Goal: Book appointment/travel/reservation

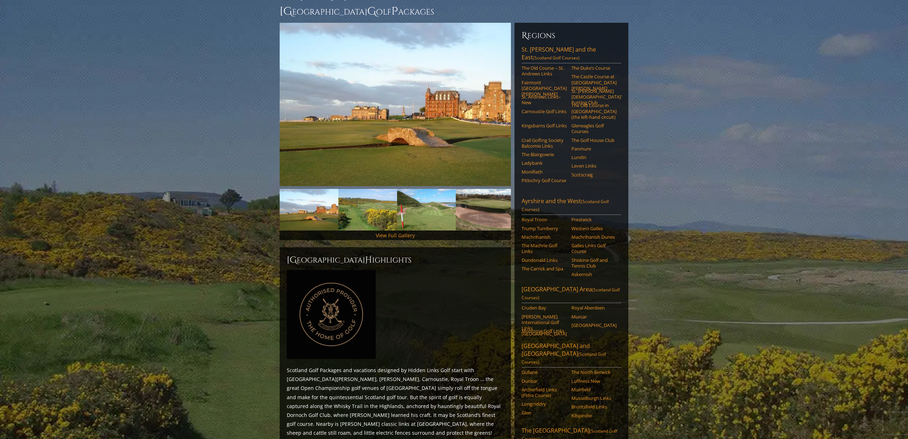
scroll to position [67, 0]
click at [554, 226] on link "Trump Turnberry" at bounding box center [544, 229] width 45 height 6
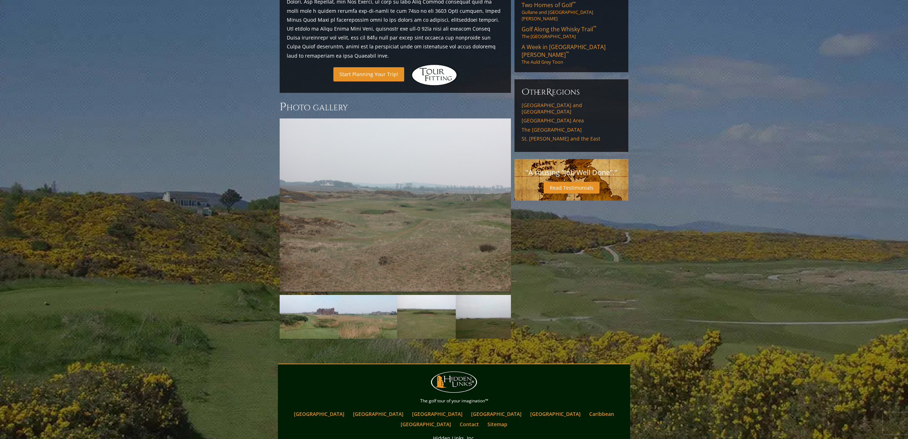
scroll to position [470, 0]
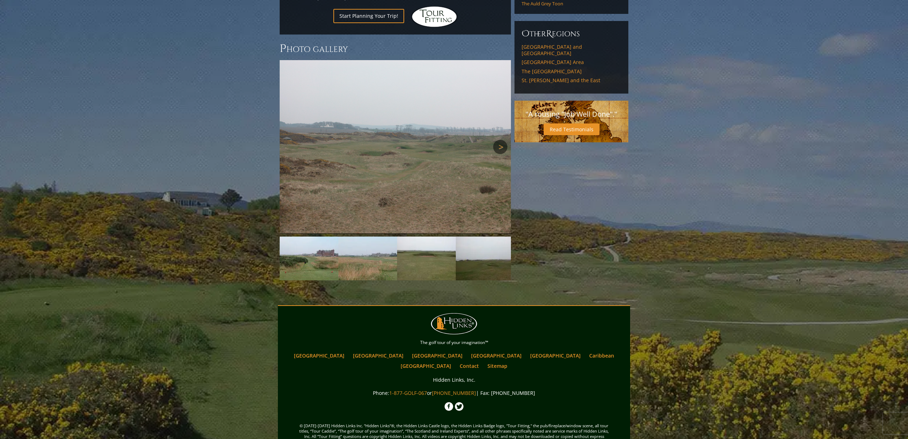
click at [502, 140] on link "Next" at bounding box center [500, 147] width 14 height 14
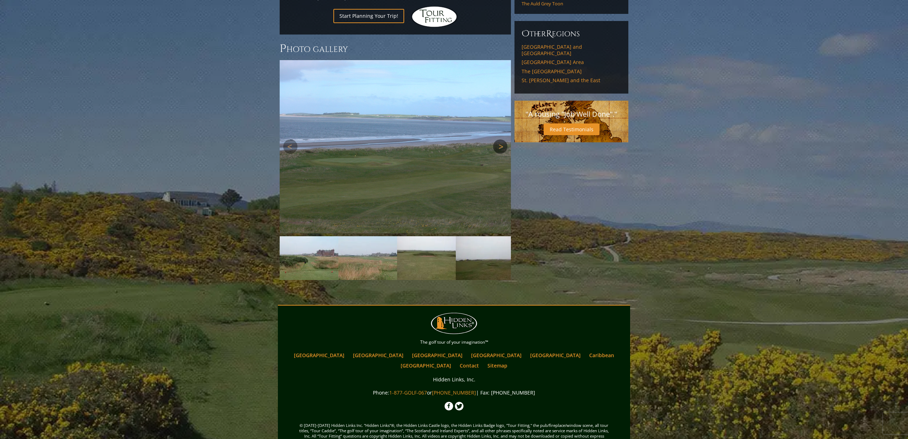
scroll to position [470, 0]
click at [502, 140] on link "Next" at bounding box center [500, 147] width 14 height 14
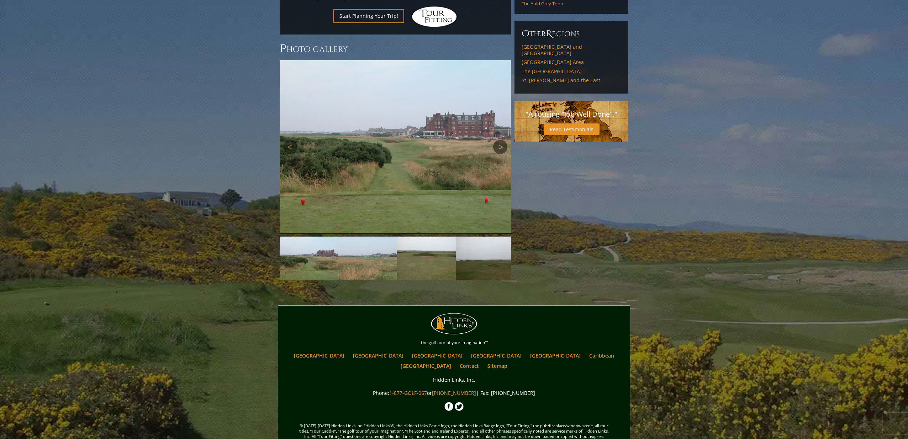
scroll to position [470, 0]
click at [502, 140] on link "Next" at bounding box center [500, 147] width 14 height 14
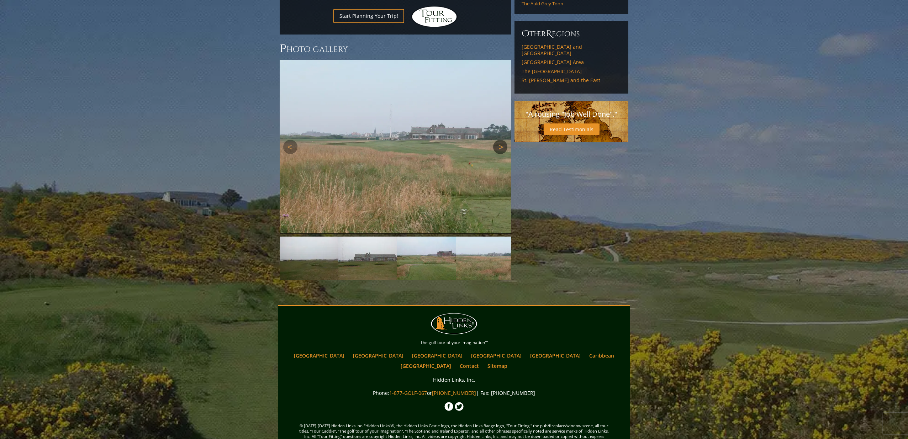
click at [502, 140] on link "Next" at bounding box center [500, 147] width 14 height 14
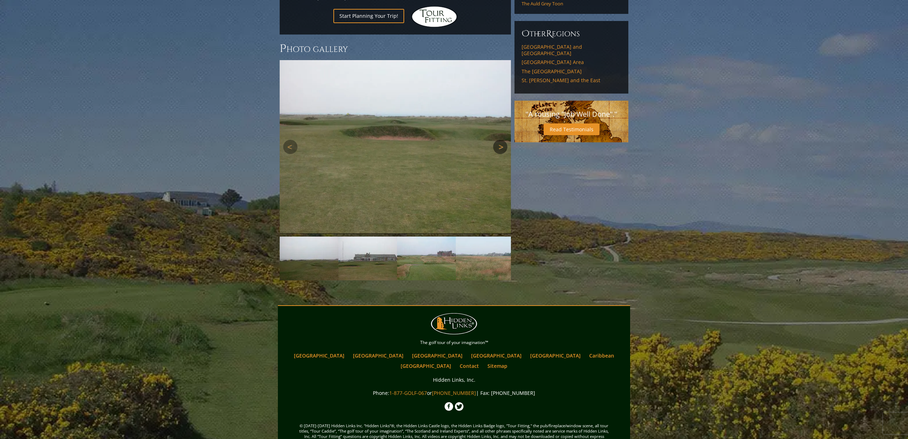
click at [502, 140] on link "Next" at bounding box center [500, 147] width 14 height 14
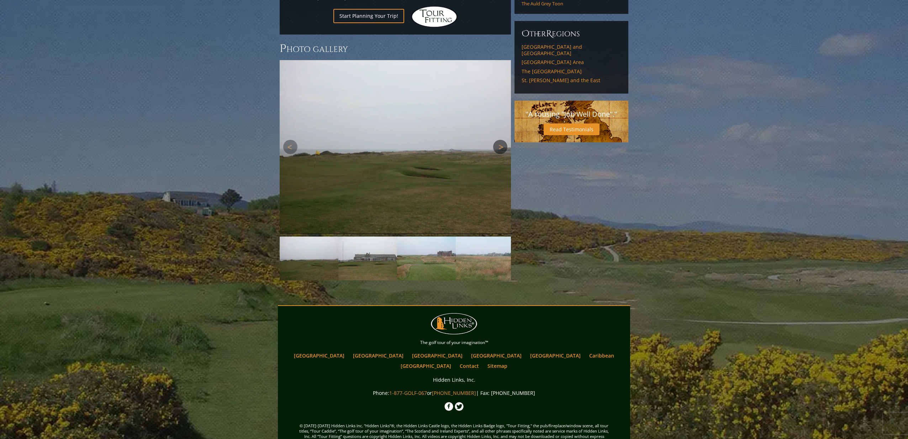
click at [502, 140] on link "Next" at bounding box center [500, 147] width 14 height 14
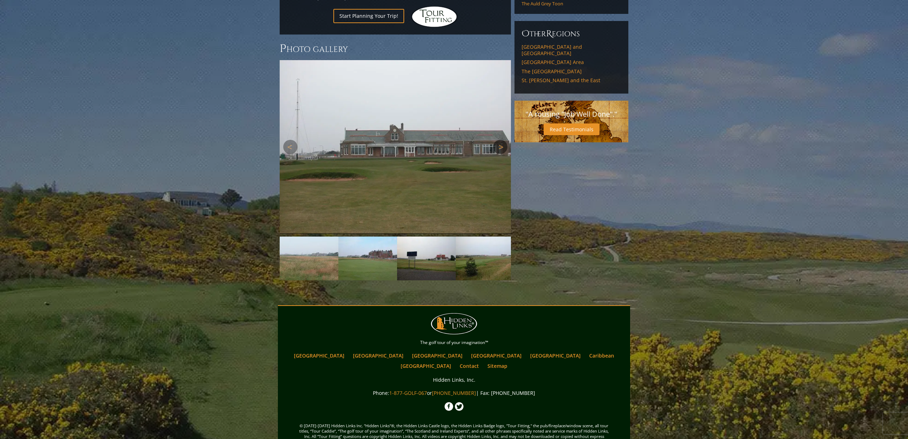
click at [502, 140] on link "Next" at bounding box center [500, 147] width 14 height 14
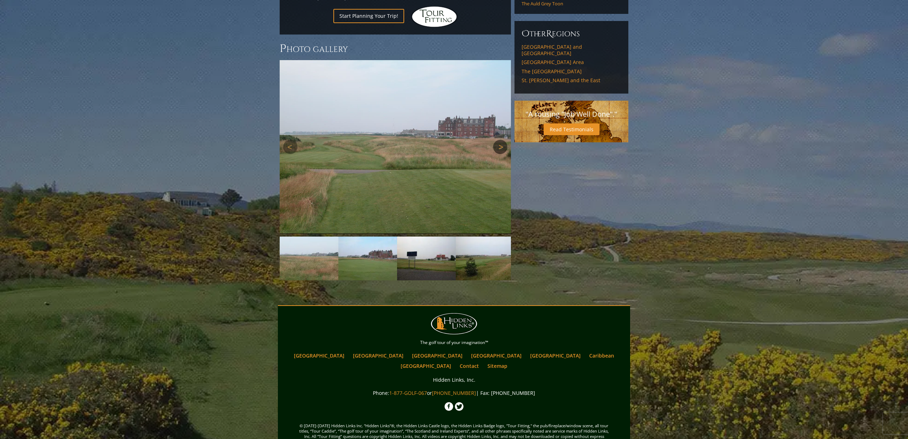
click at [502, 140] on link "Next" at bounding box center [500, 147] width 14 height 14
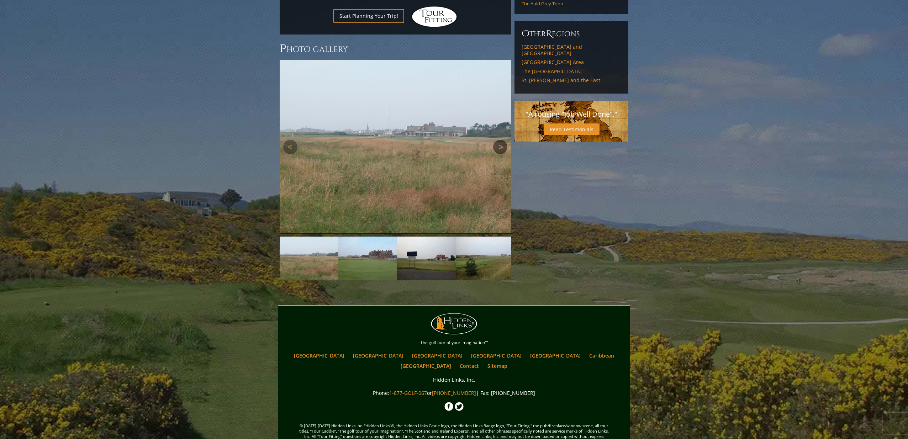
click at [502, 140] on link "Next" at bounding box center [500, 147] width 14 height 14
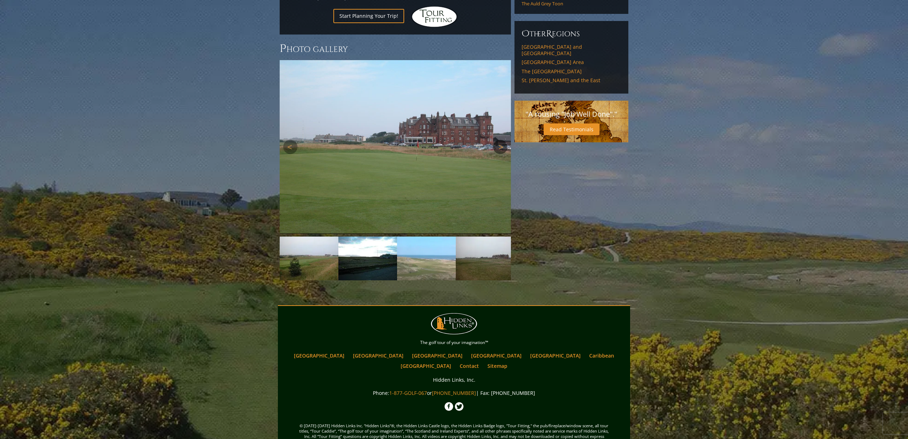
click at [502, 140] on link "Next" at bounding box center [500, 147] width 14 height 14
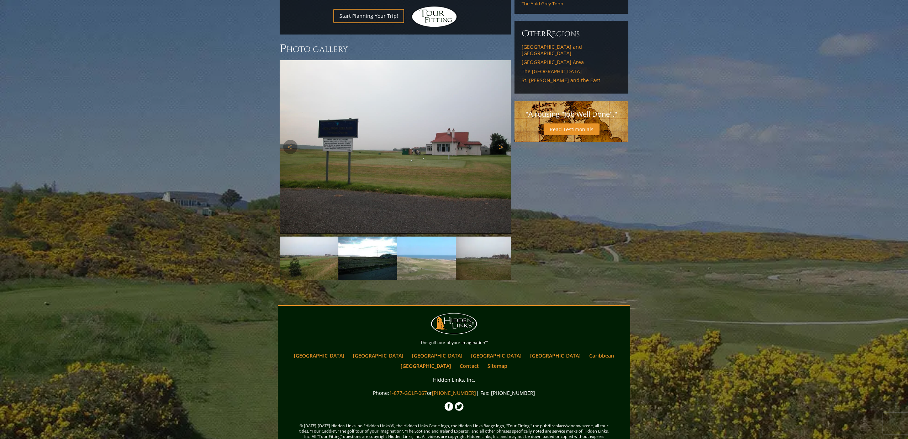
click at [502, 140] on link "Next" at bounding box center [500, 147] width 14 height 14
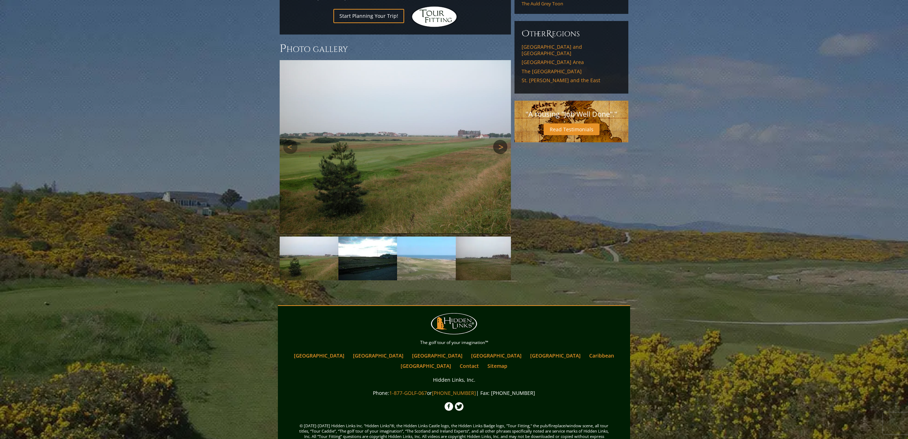
click at [502, 140] on link "Next" at bounding box center [500, 147] width 14 height 14
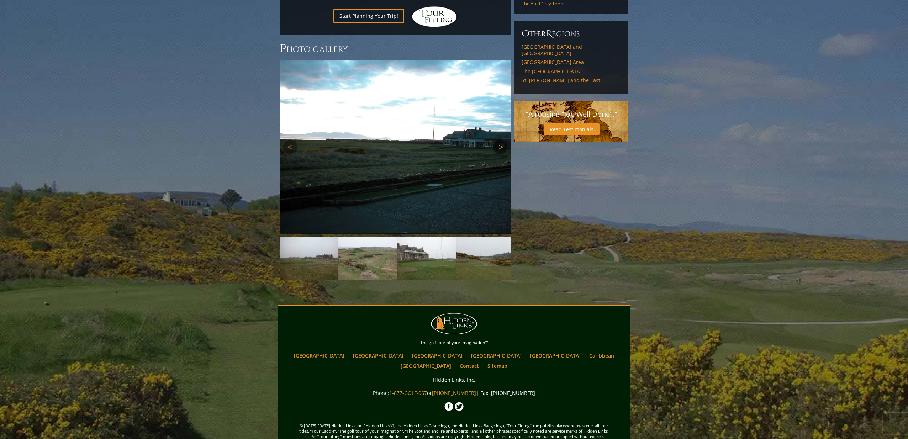
click at [502, 140] on link "Next" at bounding box center [500, 147] width 14 height 14
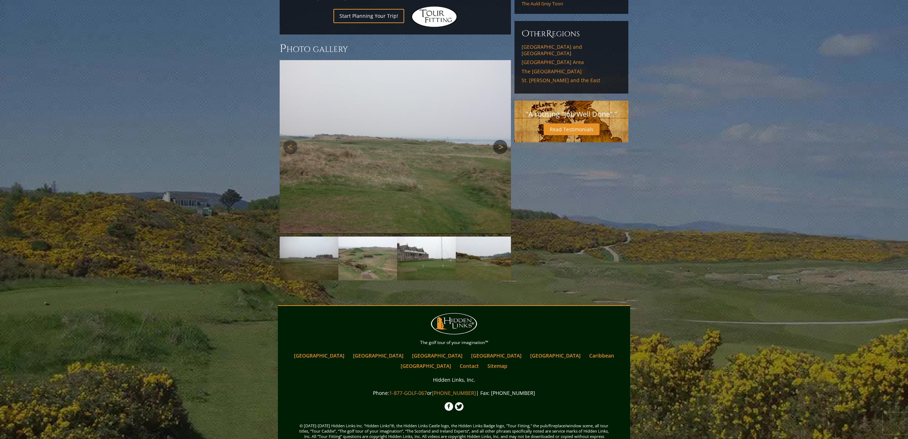
click at [502, 140] on link "Next" at bounding box center [500, 147] width 14 height 14
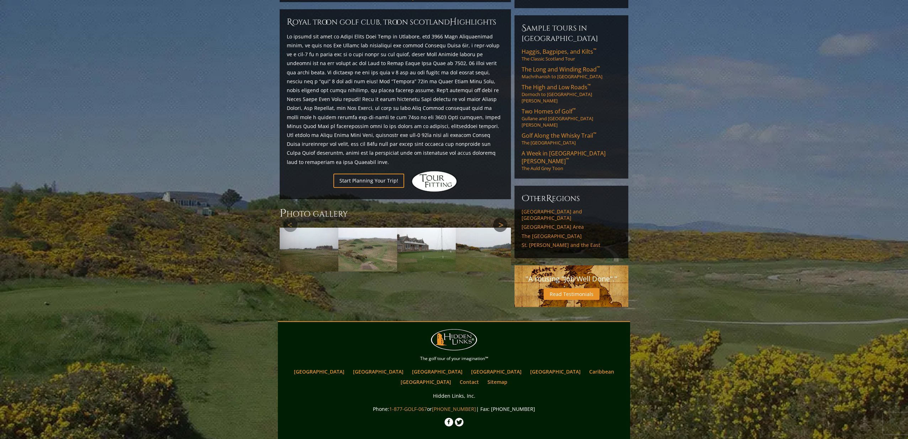
scroll to position [303, 0]
